Goal: Book appointment/travel/reservation

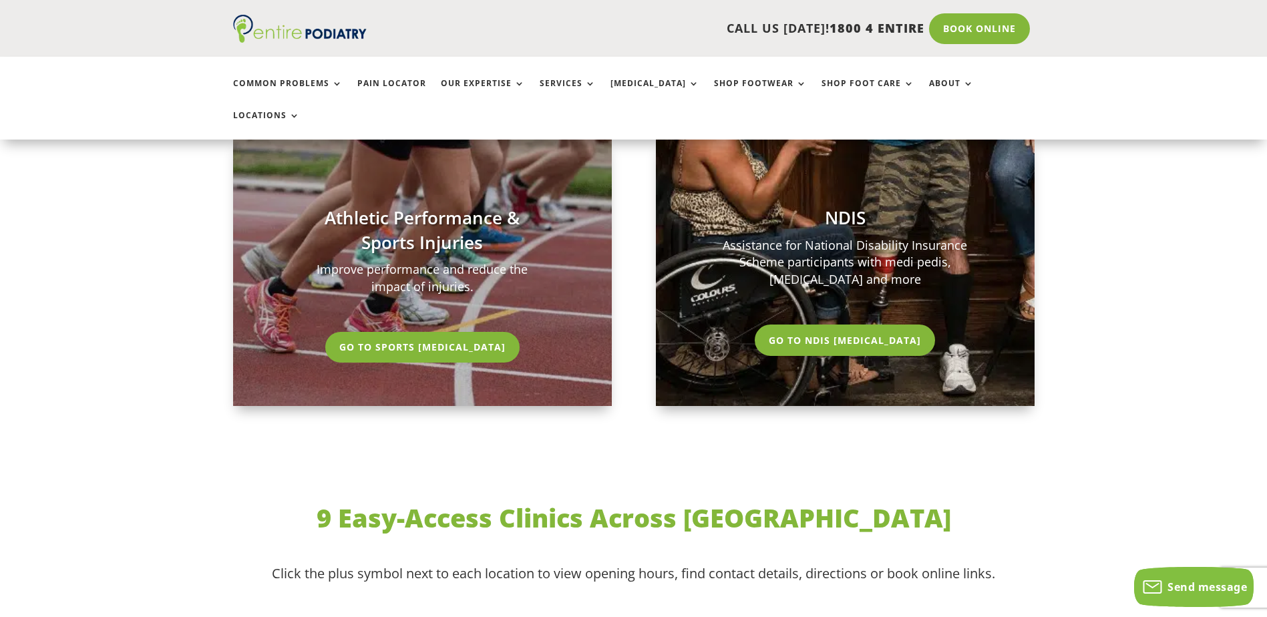
scroll to position [3153, 0]
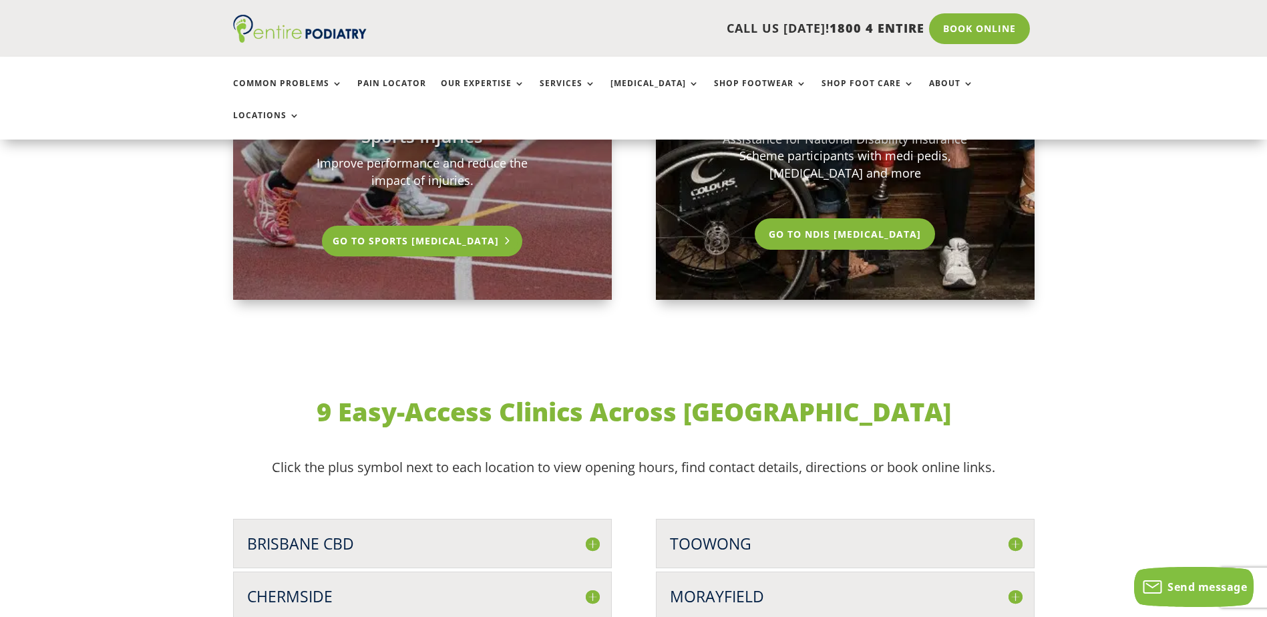
click at [405, 226] on link "Go To Sports Podiatry" at bounding box center [422, 241] width 201 height 31
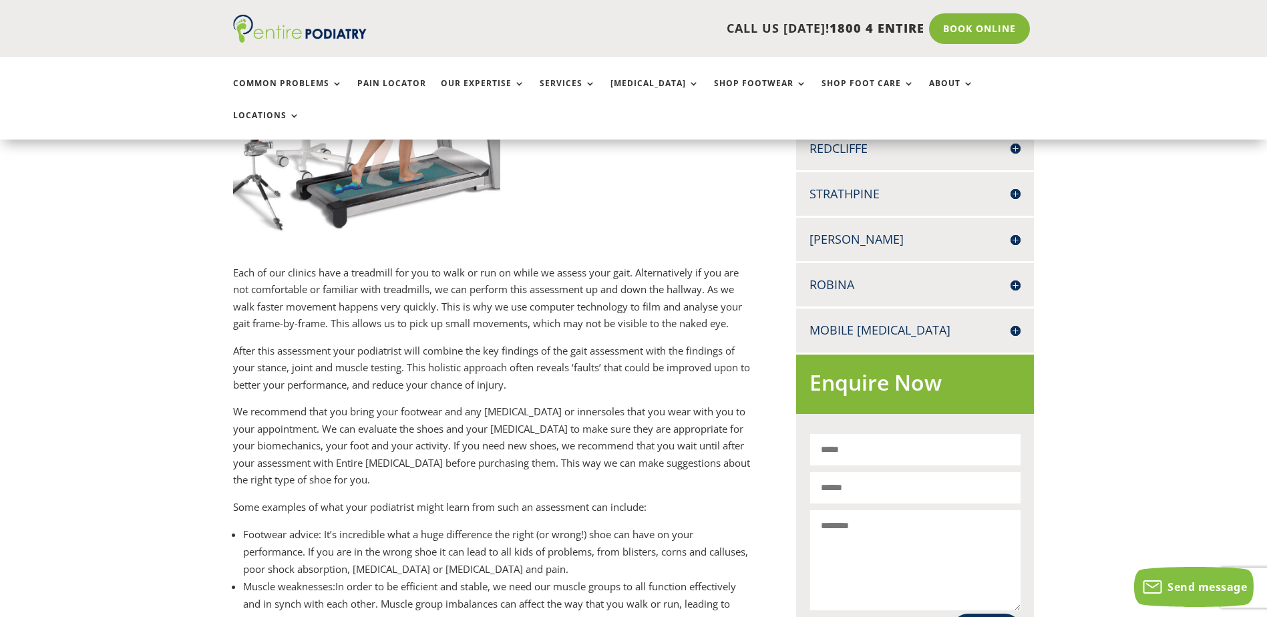
scroll to position [481, 0]
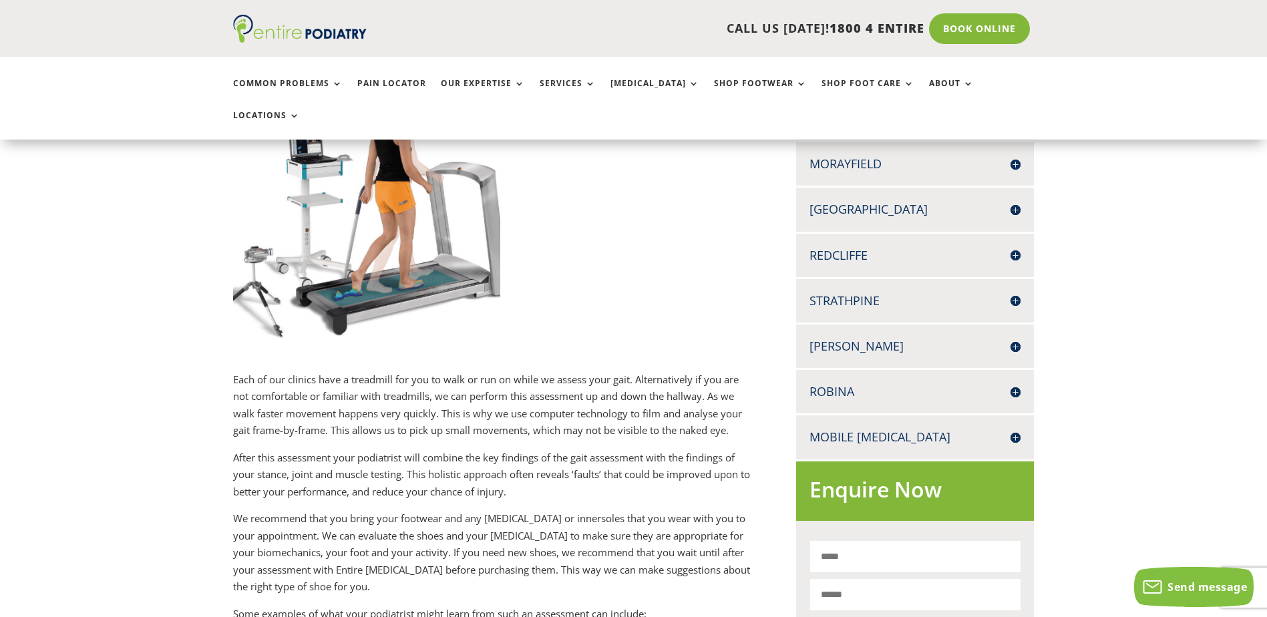
click at [1015, 293] on h4 "Strathpine" at bounding box center [915, 301] width 211 height 17
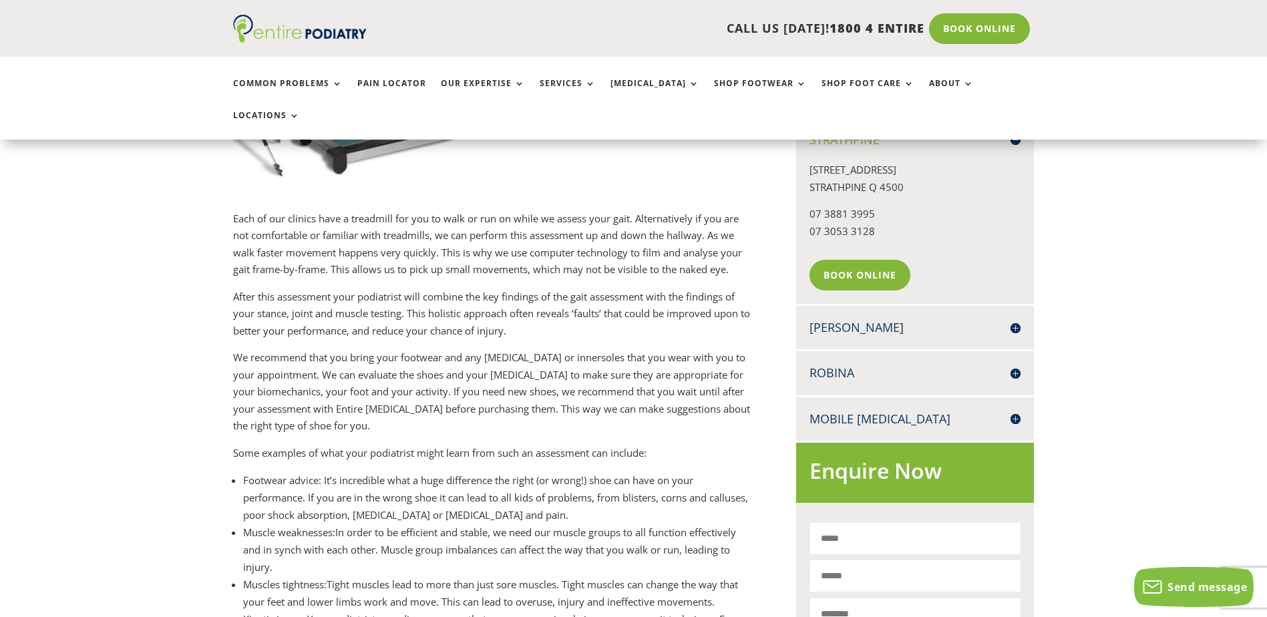
scroll to position [641, 0]
click at [856, 261] on link "Book Online" at bounding box center [864, 276] width 108 height 31
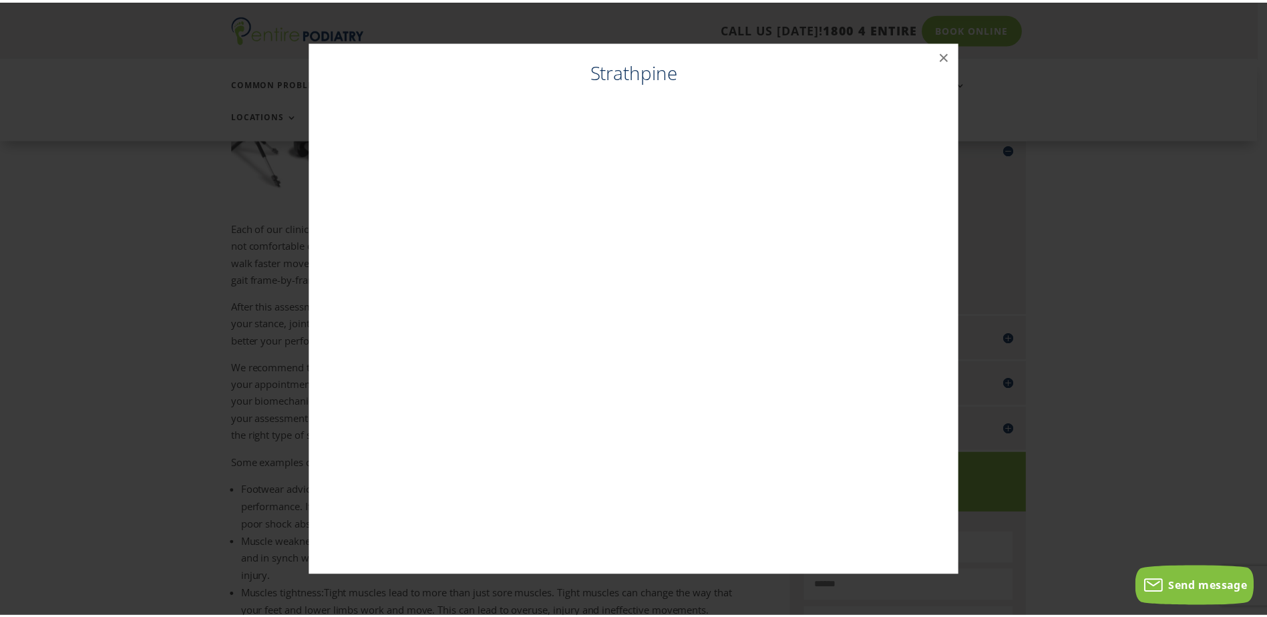
scroll to position [685, 0]
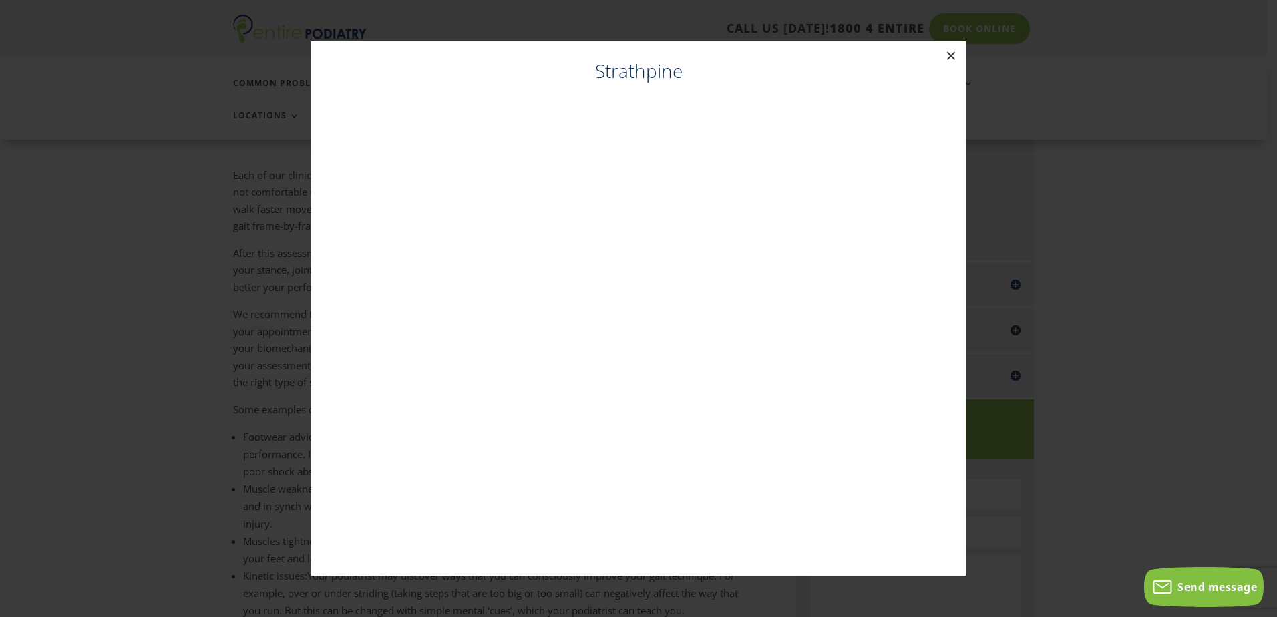
click at [950, 53] on button "×" at bounding box center [951, 55] width 29 height 29
